Goal: Task Accomplishment & Management: Complete application form

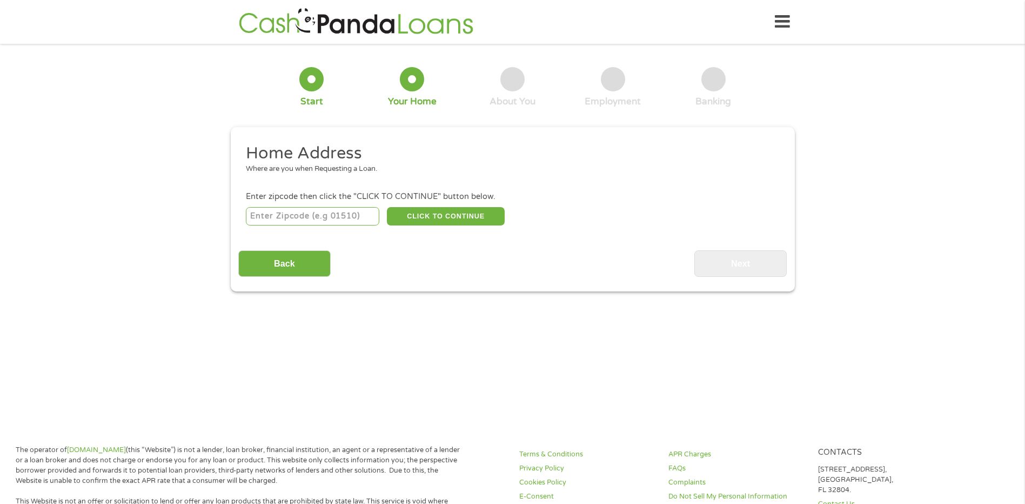
click at [338, 225] on input "number" at bounding box center [313, 216] width 134 height 18
type input "48073"
select select "[US_STATE]"
click at [415, 221] on button "CLICK TO CONTINUE" at bounding box center [446, 216] width 118 height 18
type input "48073"
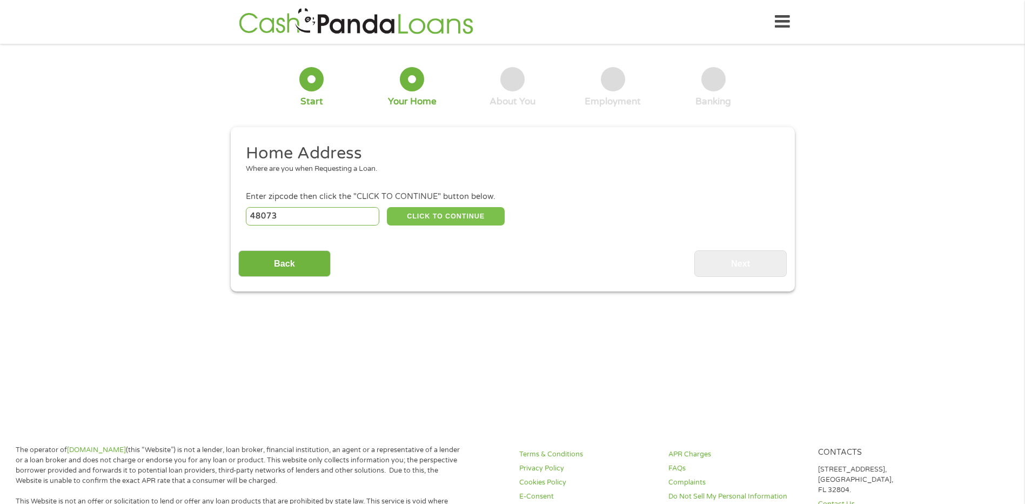
type input "Royal Oak"
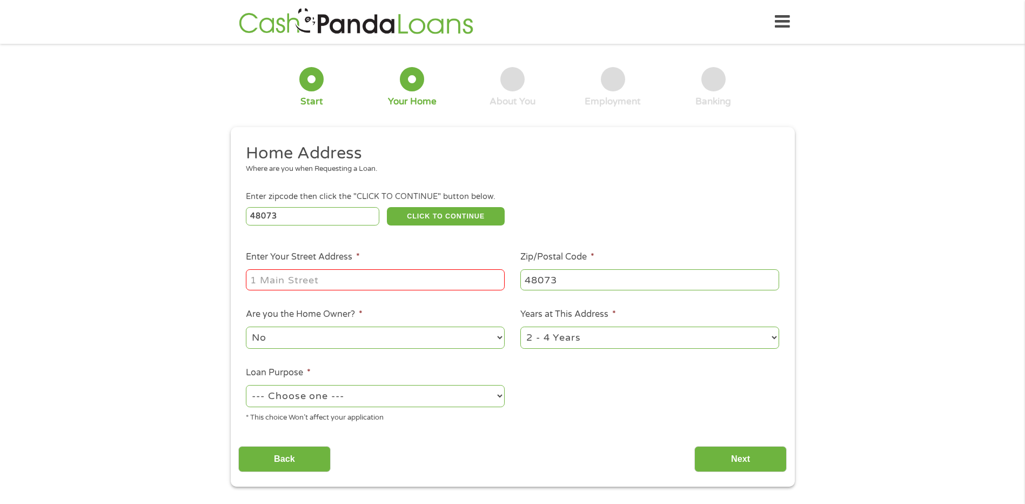
click at [379, 283] on input "Enter Your Street Address *" at bounding box center [375, 279] width 259 height 21
type input "[GEOGRAPHIC_DATA]"
click at [346, 394] on select "--- Choose one --- Pay Bills Debt Consolidation Home Improvement Major Purchase…" at bounding box center [375, 396] width 259 height 22
click at [246, 385] on select "--- Choose one --- Pay Bills Debt Consolidation Home Improvement Major Purchase…" at bounding box center [375, 396] width 259 height 22
click at [480, 397] on select "--- Choose one --- Pay Bills Debt Consolidation Home Improvement Major Purchase…" at bounding box center [375, 396] width 259 height 22
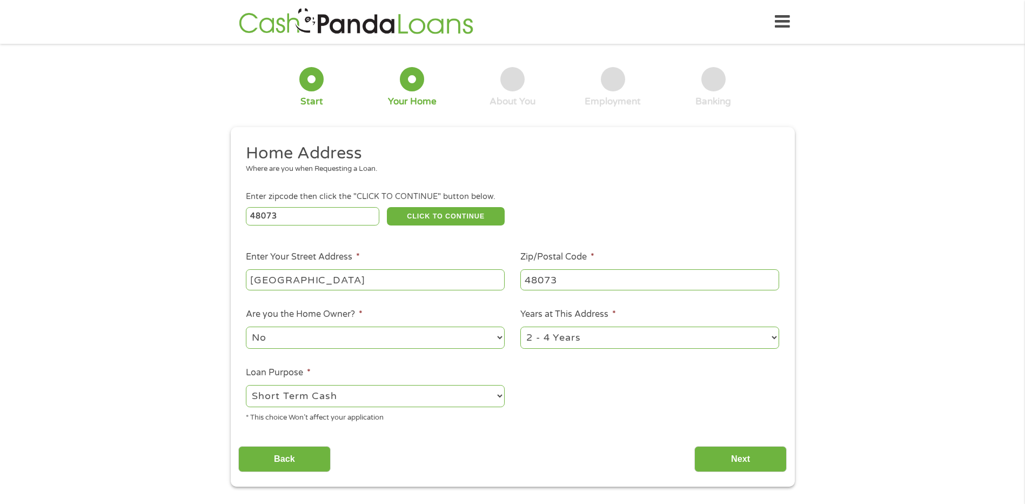
select select "other"
click at [246, 385] on select "--- Choose one --- Pay Bills Debt Consolidation Home Improvement Major Purchase…" at bounding box center [375, 396] width 259 height 22
click at [744, 461] on input "Next" at bounding box center [741, 459] width 92 height 26
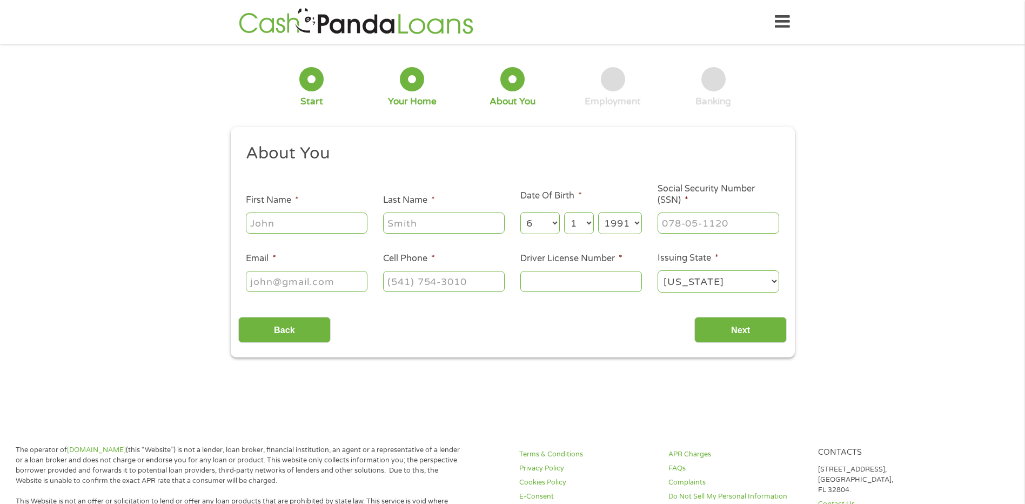
scroll to position [4, 4]
drag, startPoint x: 303, startPoint y: 216, endPoint x: 304, endPoint y: 222, distance: 5.6
click at [303, 217] on input "First Name *" at bounding box center [307, 222] width 122 height 21
type input "[PERSON_NAME]"
type input "Bouliew"
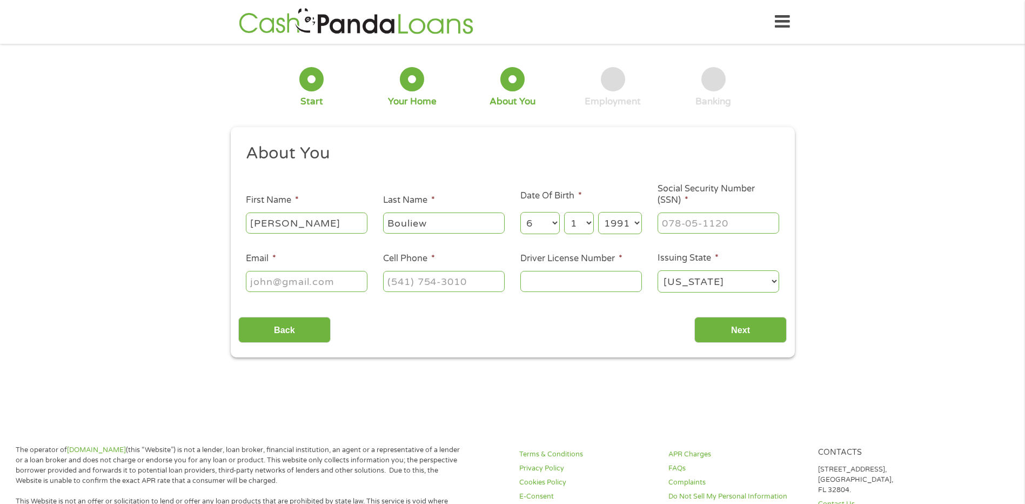
type input "[EMAIL_ADDRESS][DOMAIN_NAME]"
type input "[PHONE_NUMBER]"
click at [732, 224] on input "___-__-____" at bounding box center [719, 222] width 122 height 21
type input "367-15-3639"
click at [579, 286] on input "Driver License Number *" at bounding box center [582, 281] width 122 height 21
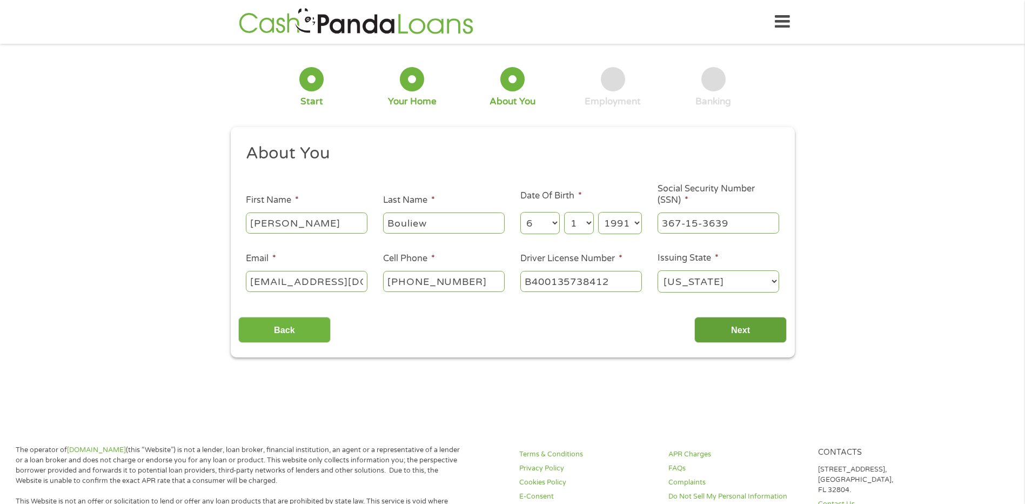
type input "B400135738412"
click at [755, 324] on input "Next" at bounding box center [741, 330] width 92 height 26
click at [739, 340] on input "Next" at bounding box center [741, 330] width 92 height 26
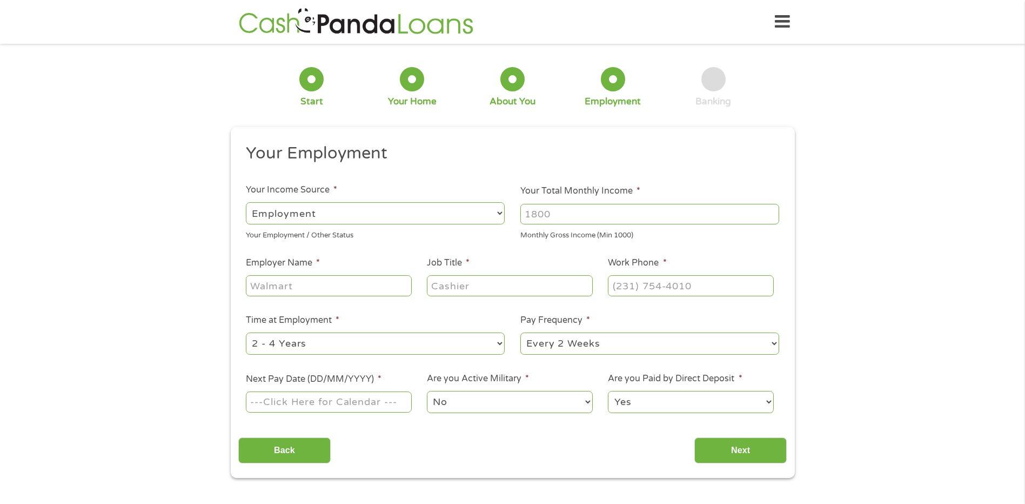
click at [342, 209] on select "--- Choose one --- Employment [DEMOGRAPHIC_DATA] Benefits" at bounding box center [375, 213] width 259 height 22
click at [246, 202] on select "--- Choose one --- Employment [DEMOGRAPHIC_DATA] Benefits" at bounding box center [375, 213] width 259 height 22
drag, startPoint x: 561, startPoint y: 218, endPoint x: 544, endPoint y: 215, distance: 17.1
click at [544, 215] on input "Your Total Monthly Income *" at bounding box center [650, 214] width 259 height 21
click at [562, 213] on input "Your Total Monthly Income *" at bounding box center [650, 214] width 259 height 21
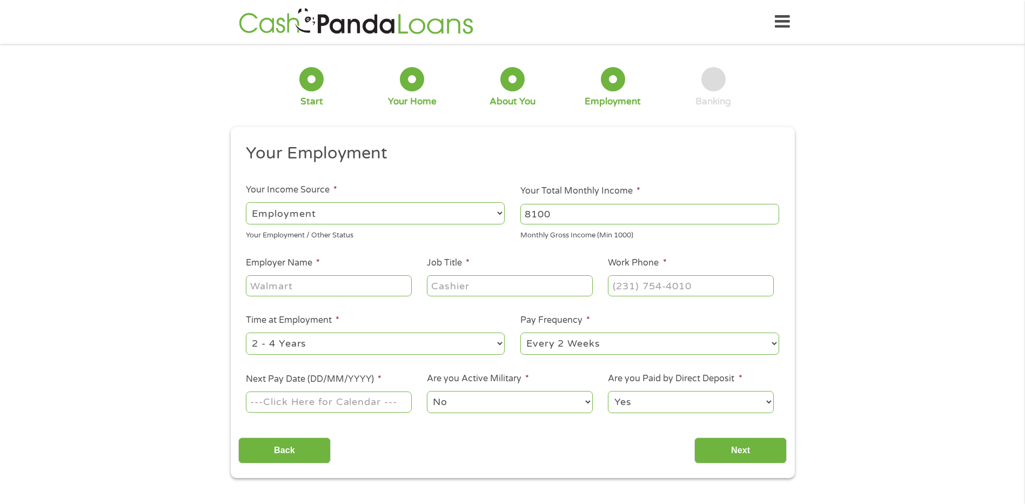
type input "8100"
click at [347, 283] on input "Employer Name *" at bounding box center [328, 285] width 165 height 21
type input "DCI aerotech"
type input "Lab manager"
type input "[PHONE_NUMBER]"
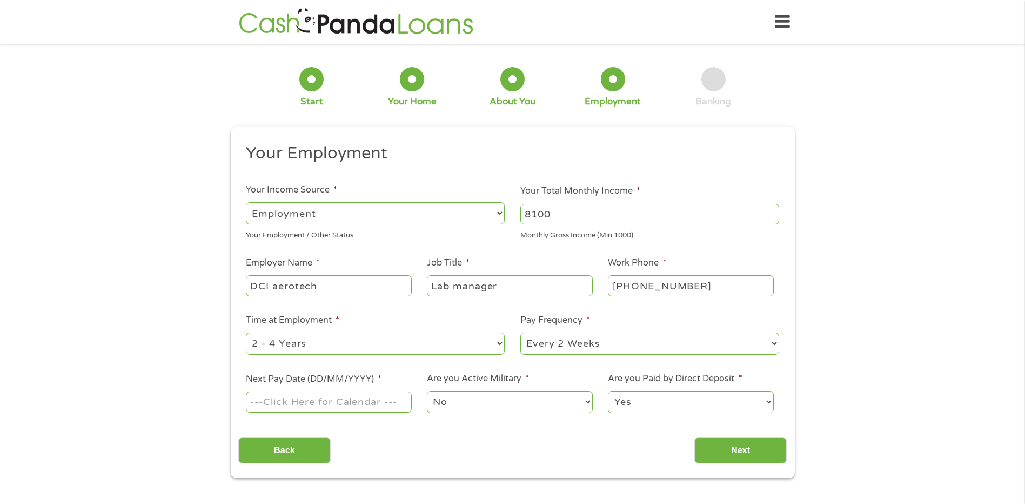
click at [324, 409] on input "Next Pay Date (DD/MM/YYYY) *" at bounding box center [328, 401] width 165 height 21
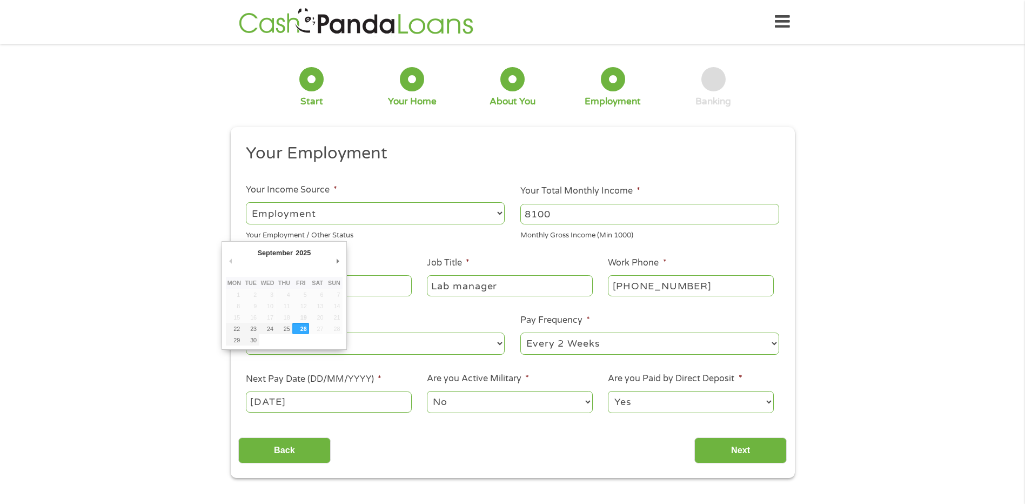
click at [351, 398] on input "[DATE]" at bounding box center [328, 401] width 165 height 21
type input "[DATE]"
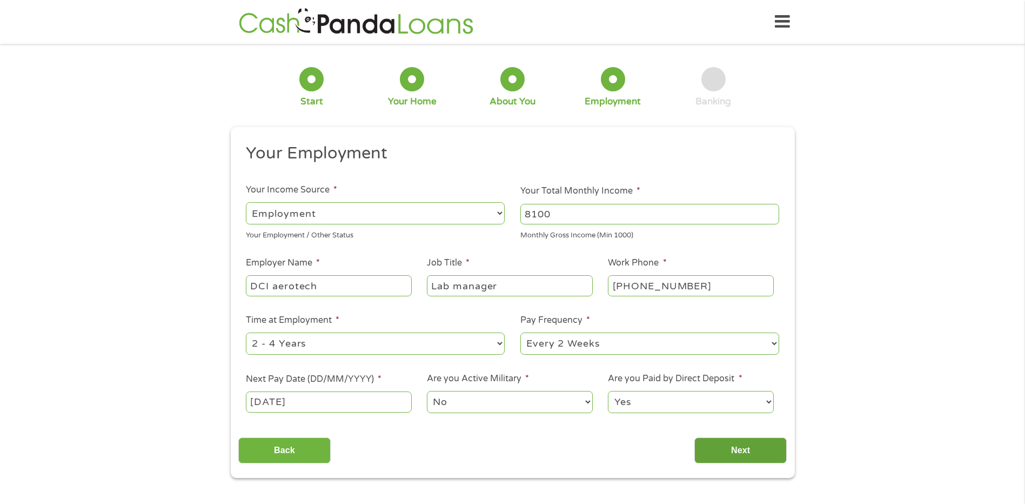
click at [733, 452] on input "Next" at bounding box center [741, 450] width 92 height 26
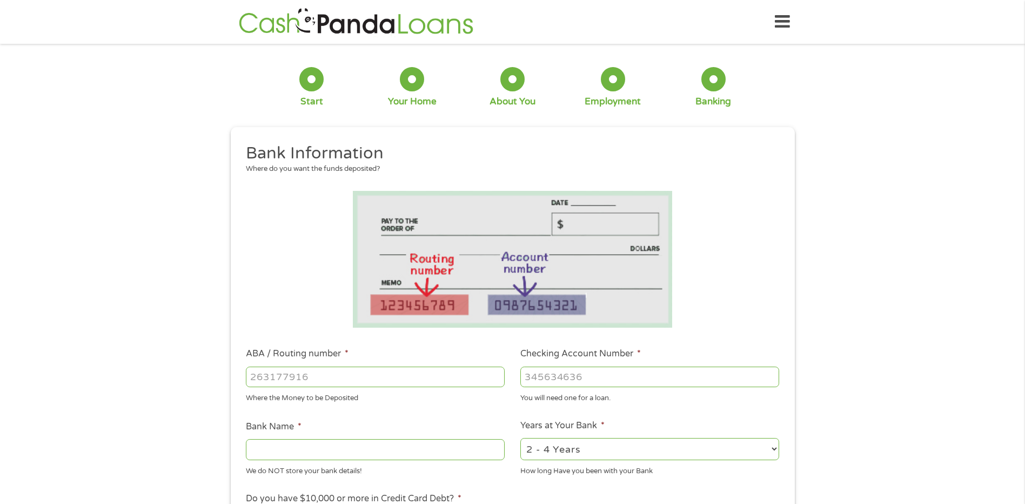
click at [361, 377] on input "ABA / Routing number *" at bounding box center [375, 376] width 259 height 21
type input "072403004"
type input "[PERSON_NAME] BANK"
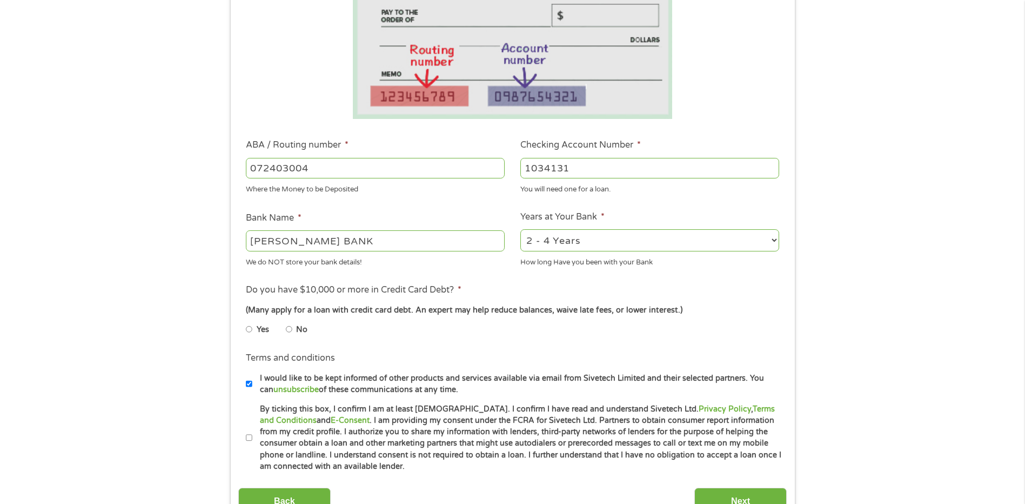
scroll to position [216, 0]
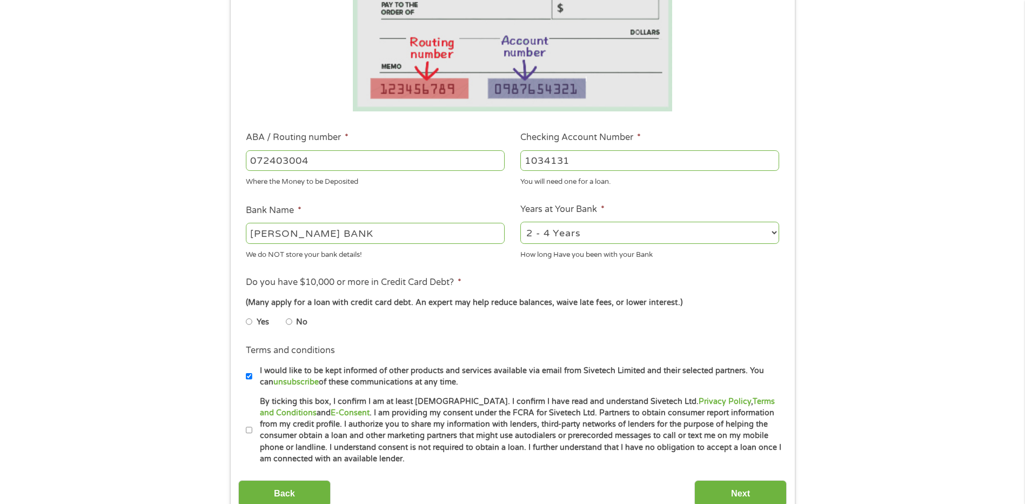
type input "1034131"
click at [611, 233] on select "2 - 4 Years 6 - 12 Months 1 - 2 Years Over 4 Years" at bounding box center [650, 233] width 259 height 22
select select "60months"
click at [521, 222] on select "2 - 4 Years 6 - 12 Months 1 - 2 Years Over 4 Years" at bounding box center [650, 233] width 259 height 22
click at [289, 324] on input "No" at bounding box center [289, 321] width 6 height 17
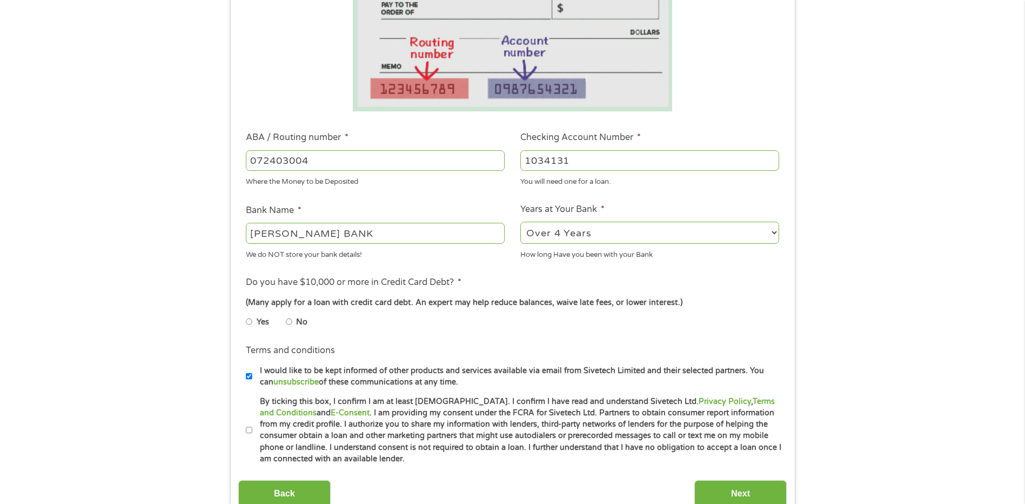
radio input "true"
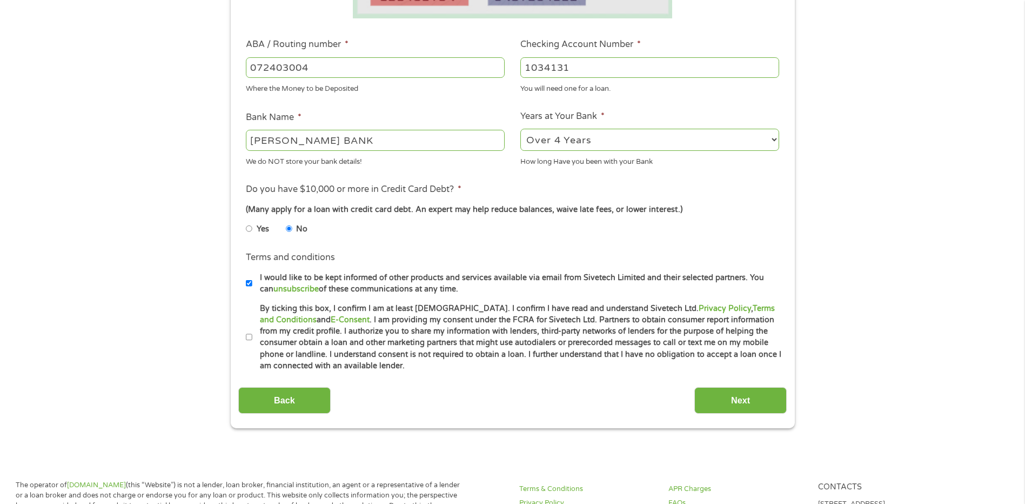
scroll to position [324, 0]
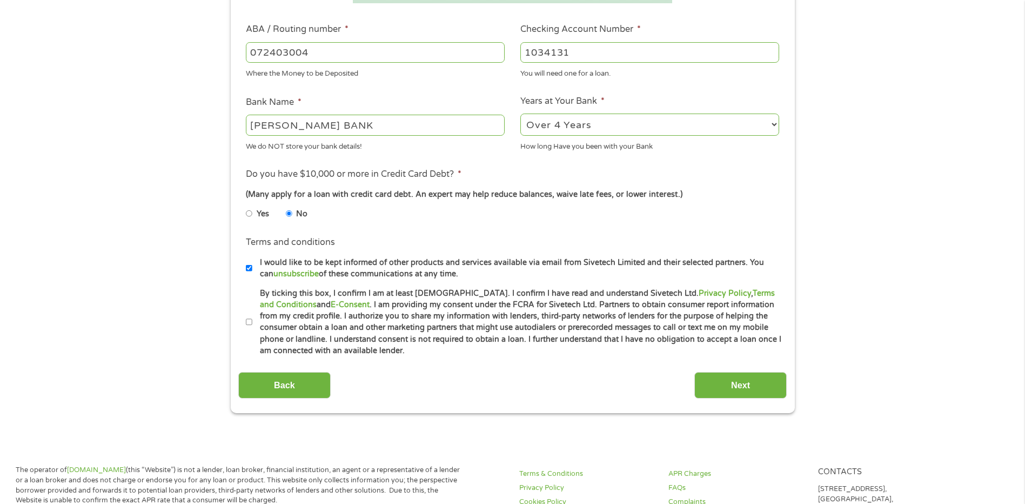
click at [246, 319] on input "By ticking this box, I confirm I am at least [DEMOGRAPHIC_DATA]. I confirm I ha…" at bounding box center [249, 322] width 6 height 17
checkbox input "true"
click at [726, 378] on input "Next" at bounding box center [741, 385] width 92 height 26
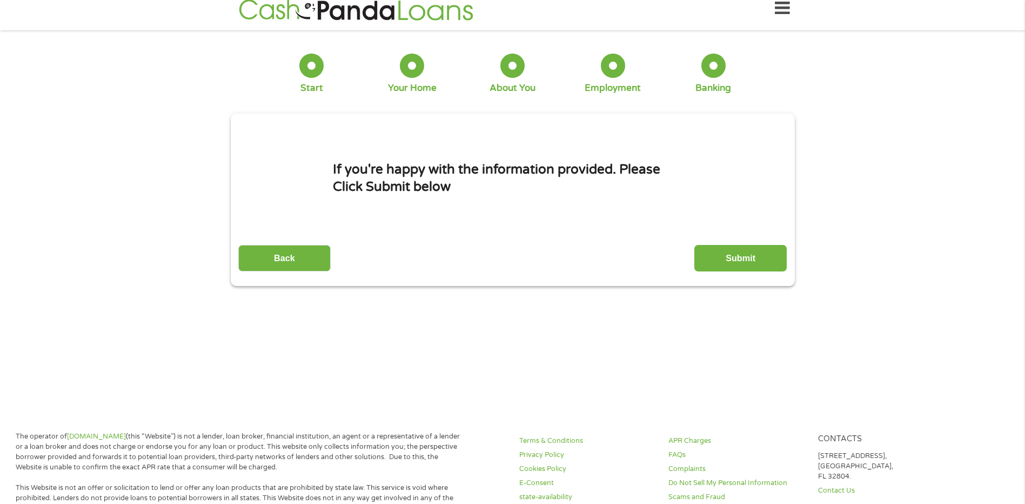
scroll to position [0, 0]
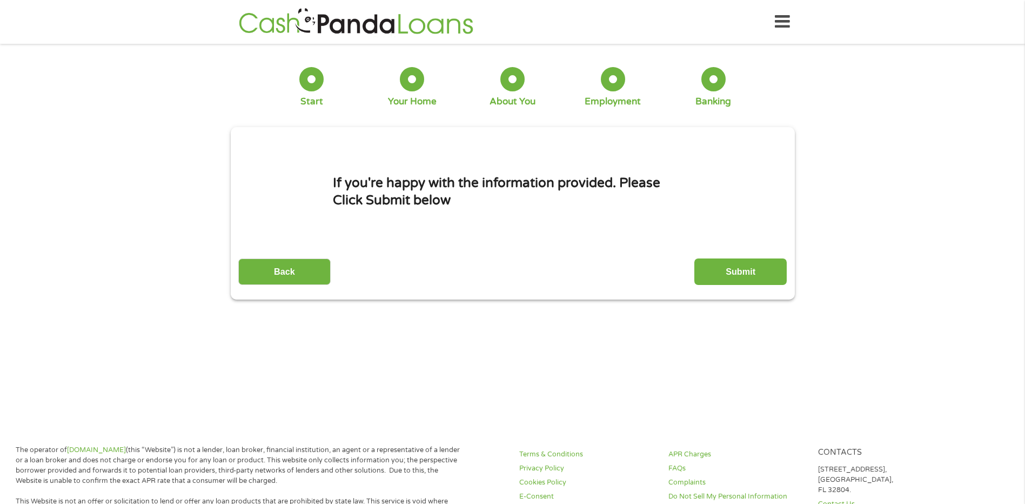
drag, startPoint x: 754, startPoint y: 269, endPoint x: 748, endPoint y: 266, distance: 5.8
click at [748, 266] on input "Submit" at bounding box center [741, 271] width 92 height 26
